Goal: Navigation & Orientation: Find specific page/section

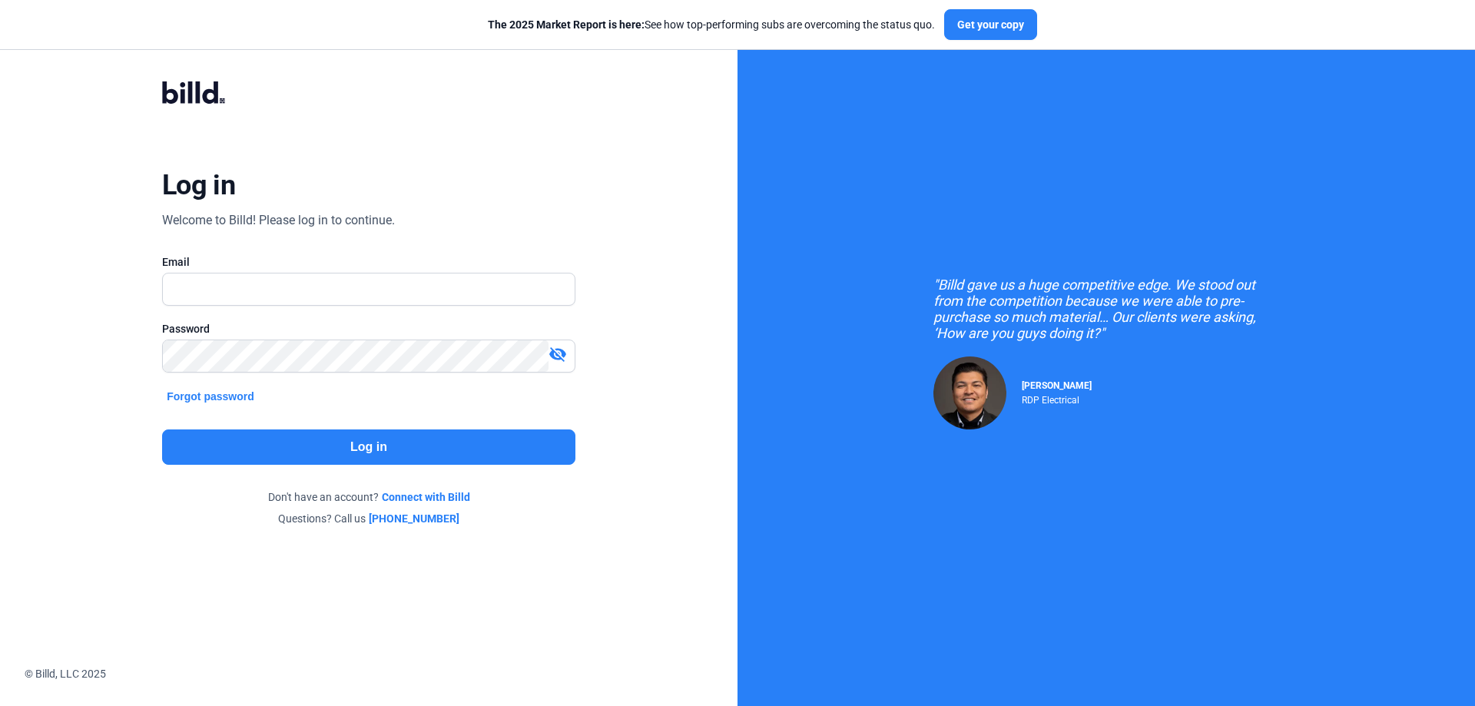
click at [315, 294] on input "text" at bounding box center [369, 290] width 412 height 32
type input "[PERSON_NAME][EMAIL_ADDRESS][DOMAIN_NAME]"
click at [332, 446] on button "Log in" at bounding box center [368, 447] width 413 height 35
